Goal: Use online tool/utility

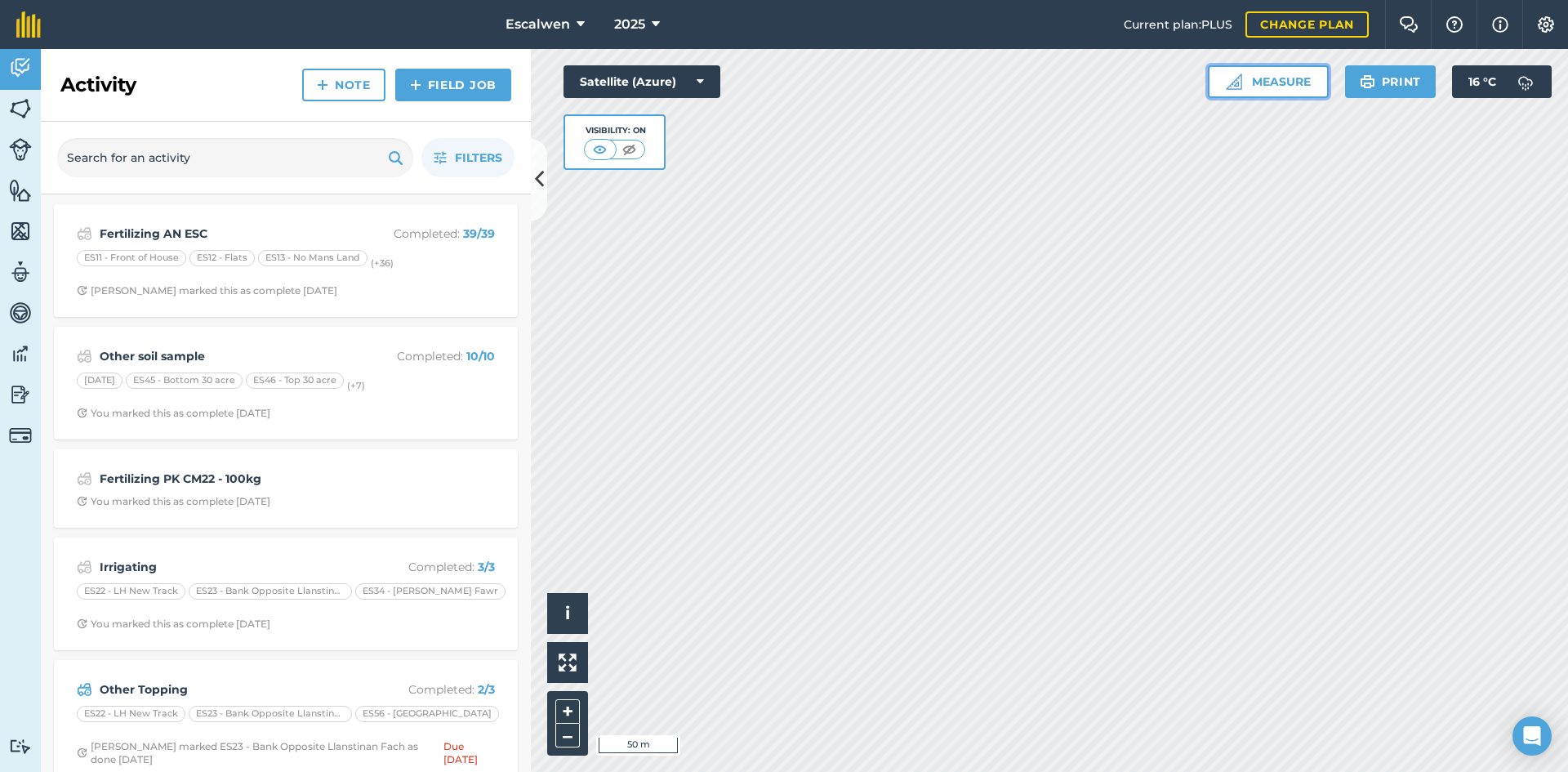
click at [1252, 82] on button "Measure" at bounding box center [1268, 81] width 120 height 33
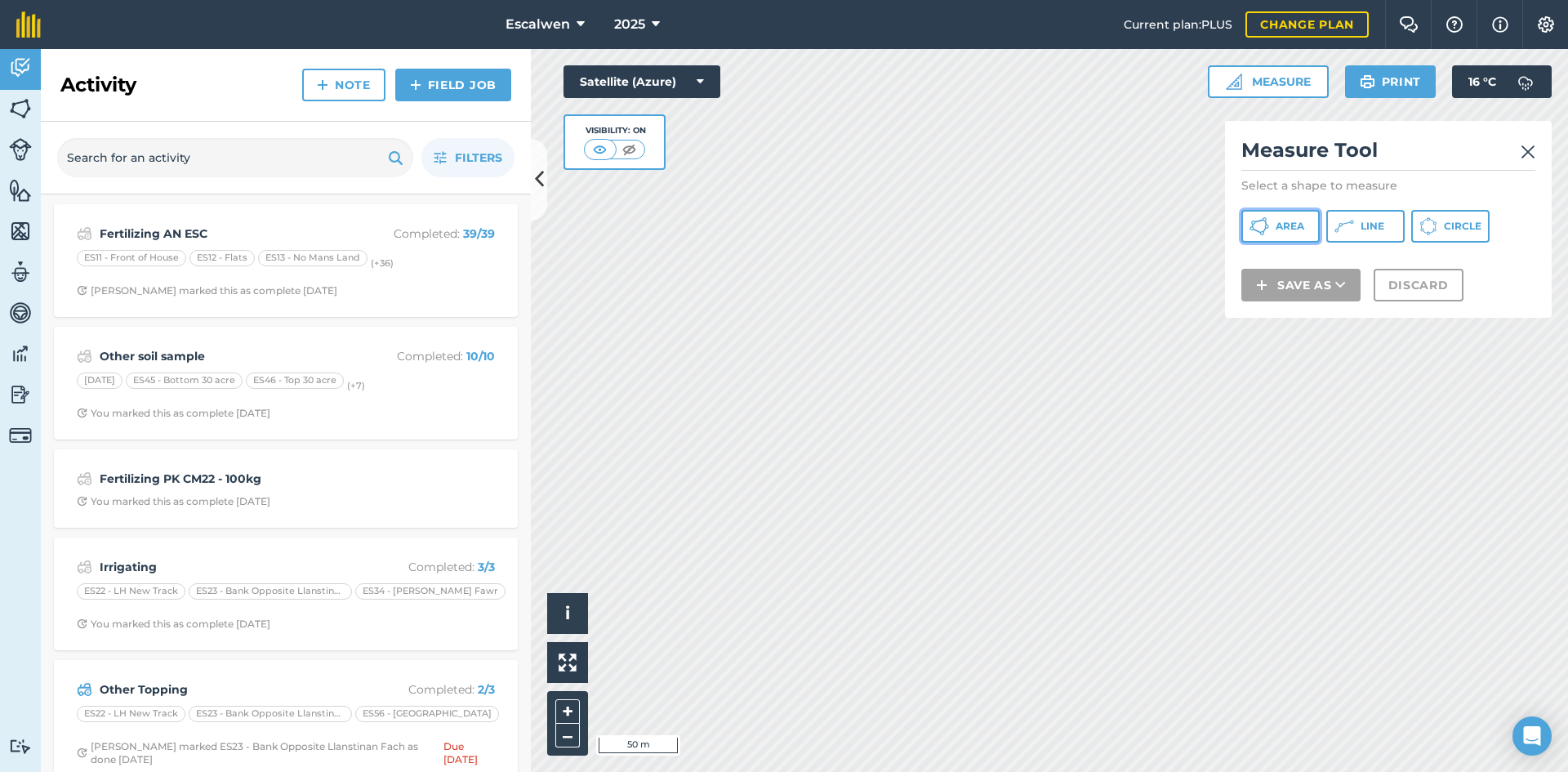
click at [1274, 232] on button "Area" at bounding box center [1280, 226] width 78 height 33
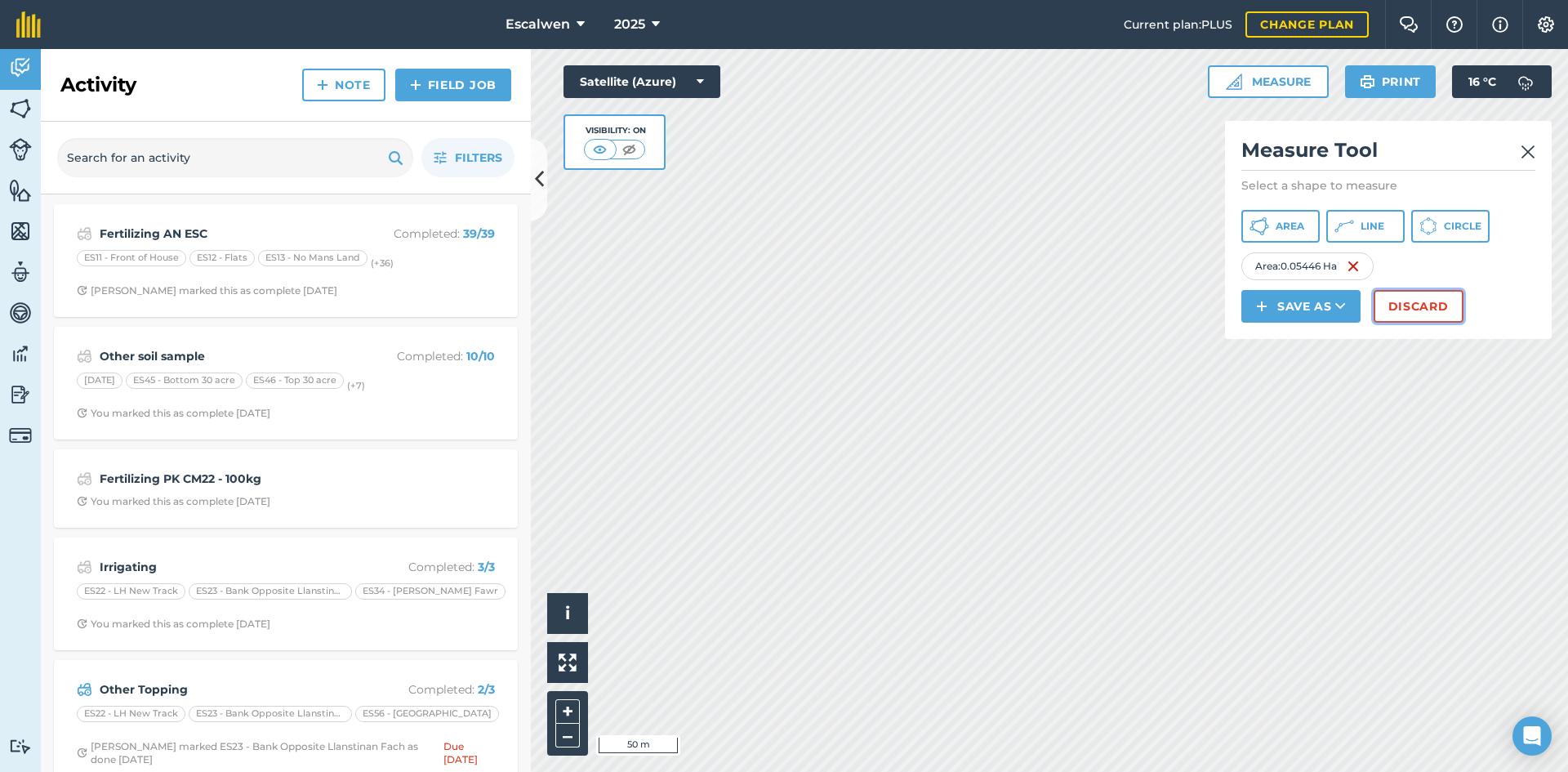
click at [1394, 308] on button "Discard" at bounding box center [1418, 306] width 90 height 33
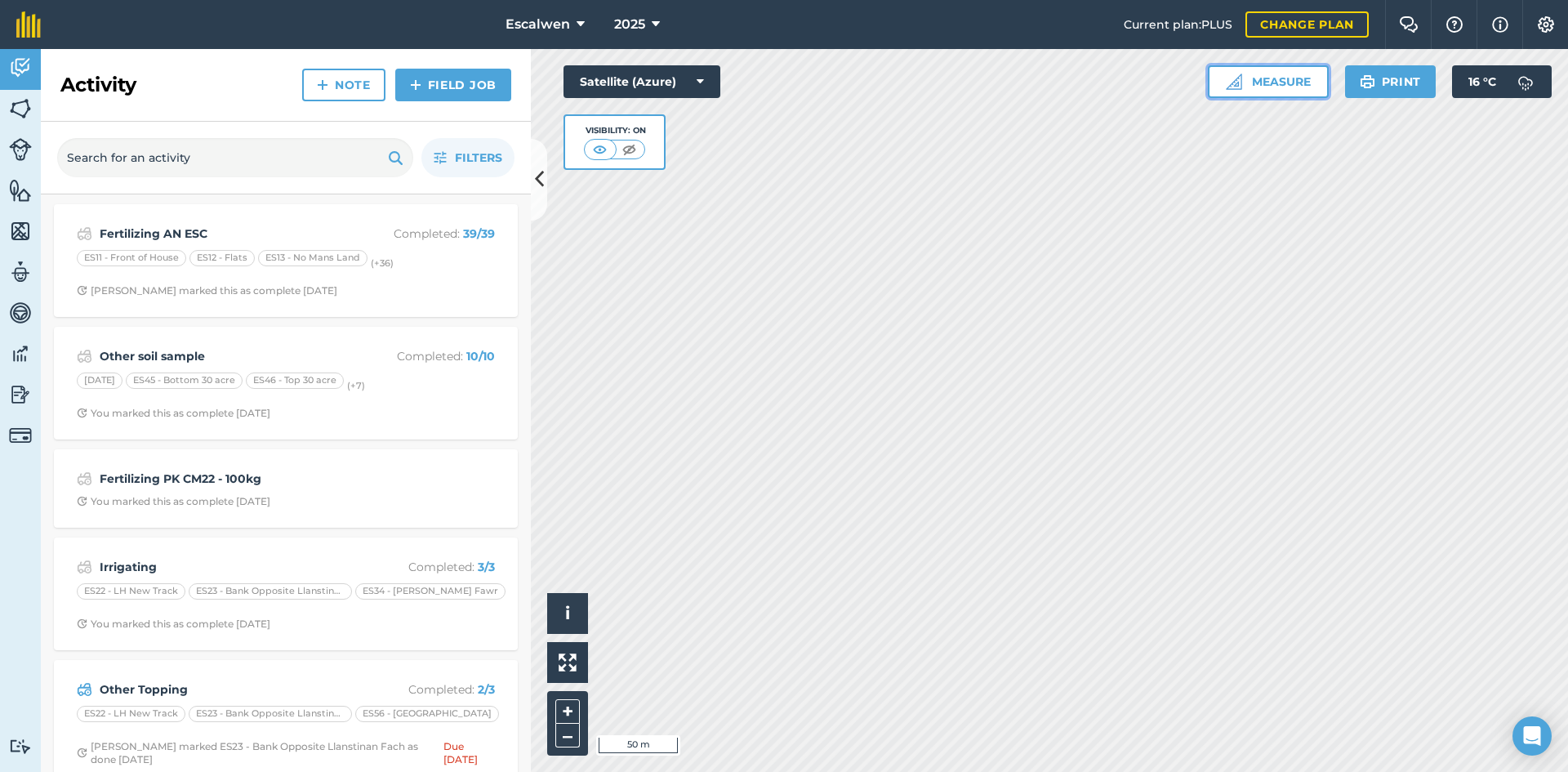
click at [1280, 89] on button "Measure" at bounding box center [1268, 81] width 120 height 33
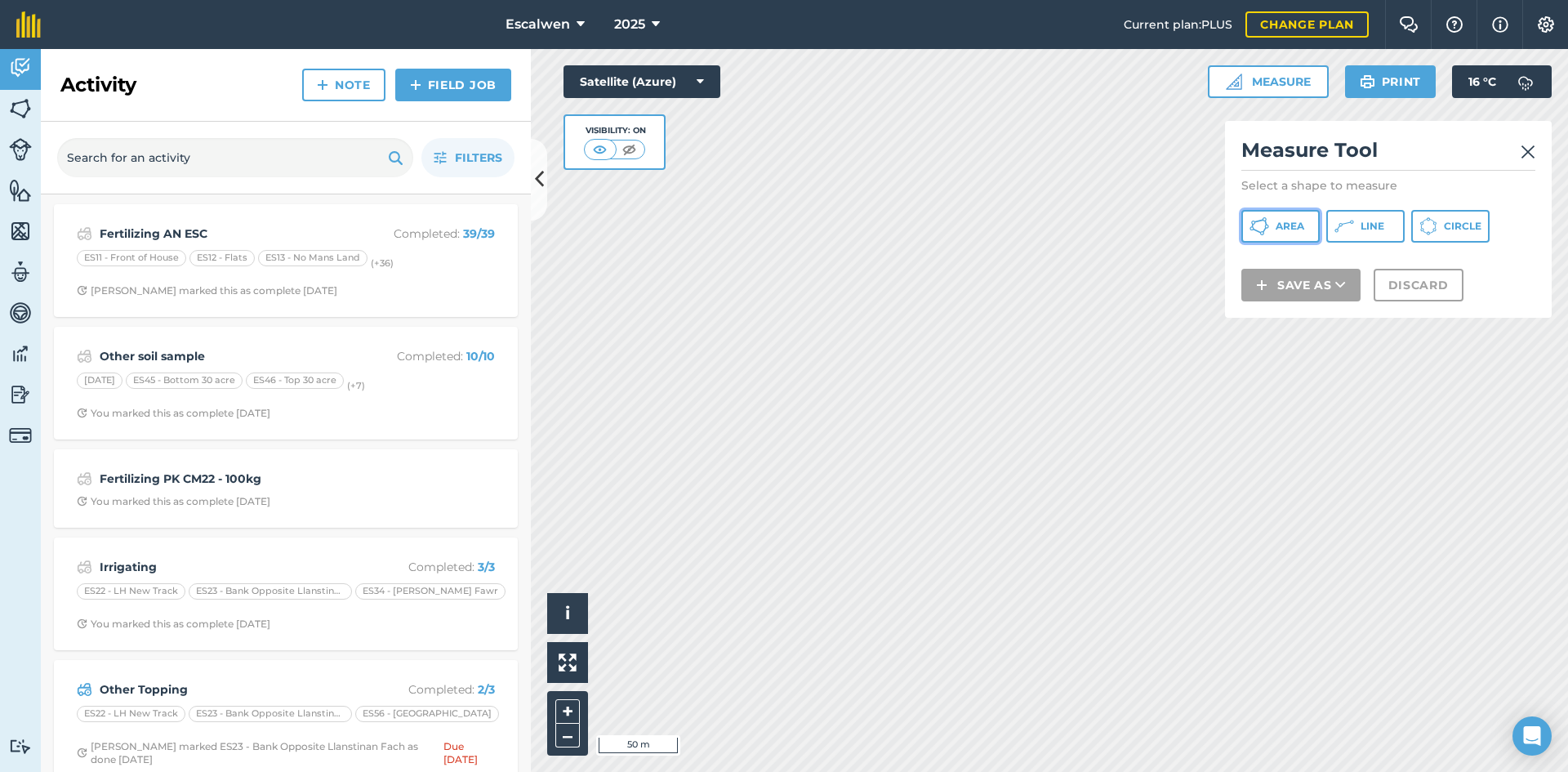
click at [1272, 224] on button "Area" at bounding box center [1280, 226] width 78 height 33
drag, startPoint x: 1435, startPoint y: 143, endPoint x: 1353, endPoint y: 137, distance: 82.2
click at [1353, 137] on h2 "Measure Tool" at bounding box center [1387, 153] width 294 height 33
